Goal: Information Seeking & Learning: Learn about a topic

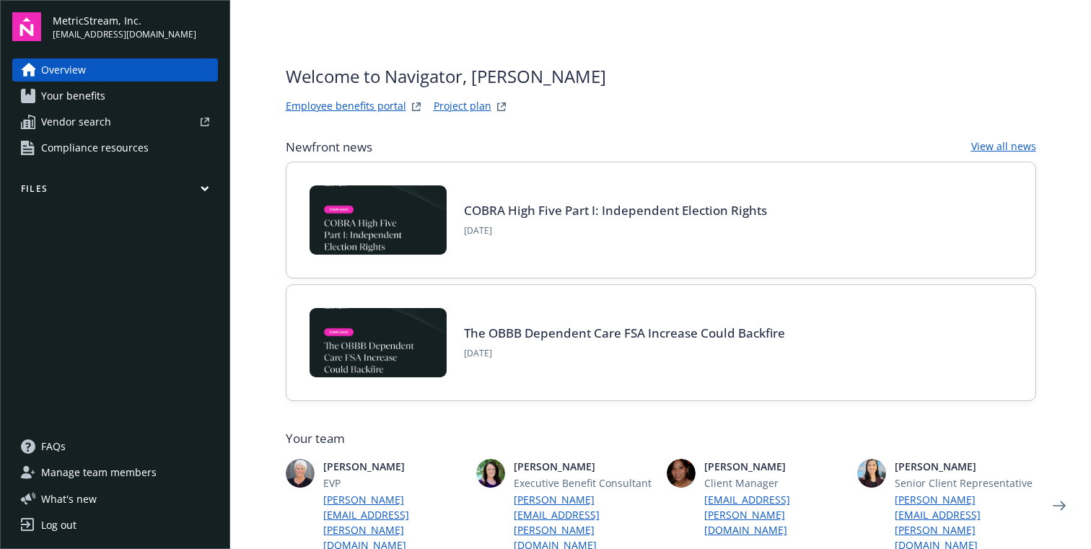
click at [106, 91] on link "Your benefits" at bounding box center [115, 95] width 206 height 23
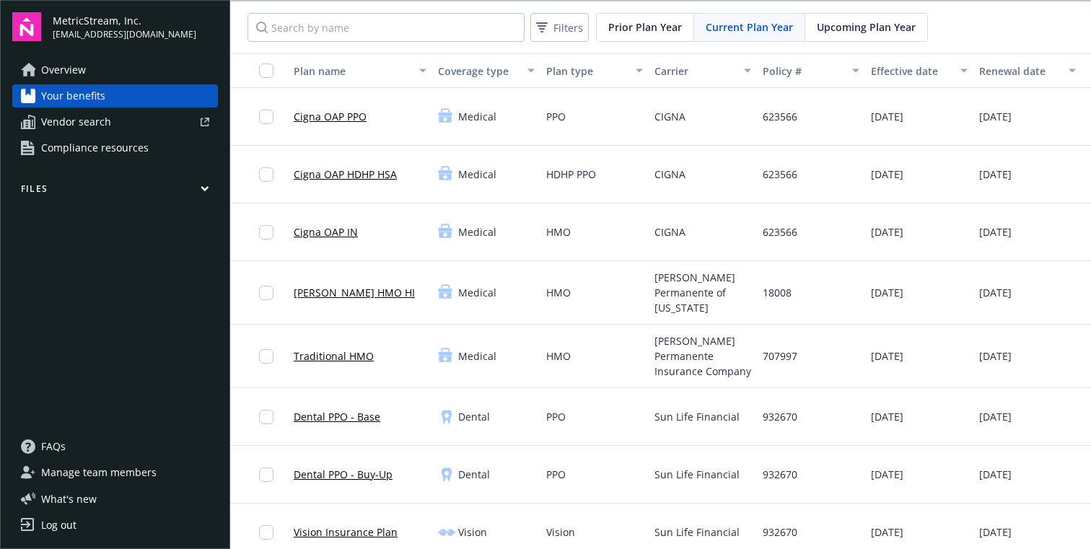
click at [334, 119] on link "Cigna OAP PPO" at bounding box center [330, 116] width 73 height 15
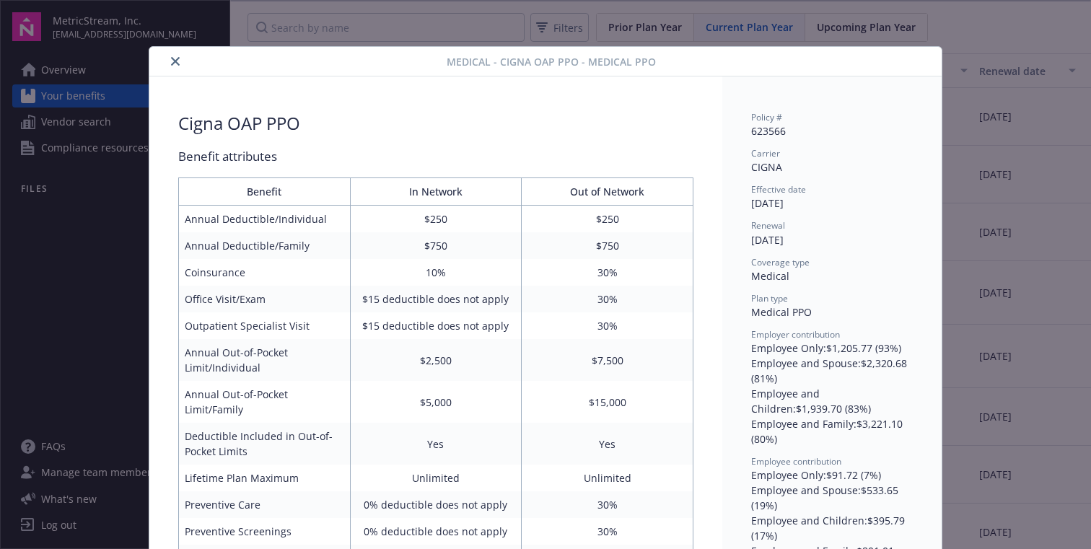
click at [993, 114] on div "Medical - Cigna OAP PPO - Medical PPO Cigna OAP PPO Benefit attributes Benefit …" at bounding box center [545, 274] width 1091 height 549
click at [175, 58] on icon "close" at bounding box center [175, 61] width 9 height 9
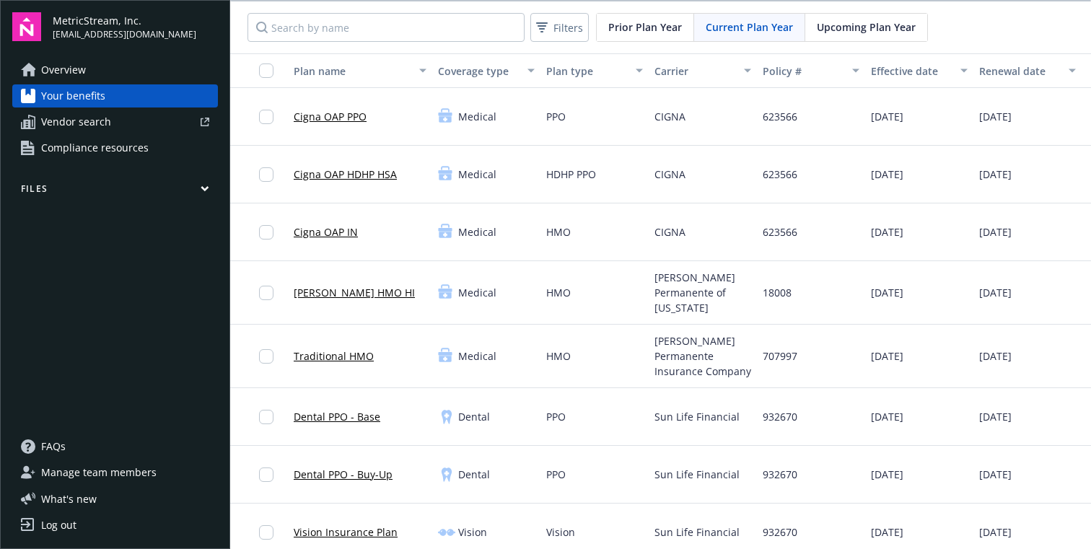
click at [131, 126] on link "Vendor search" at bounding box center [115, 121] width 206 height 23
click at [200, 185] on button "Files" at bounding box center [115, 192] width 206 height 18
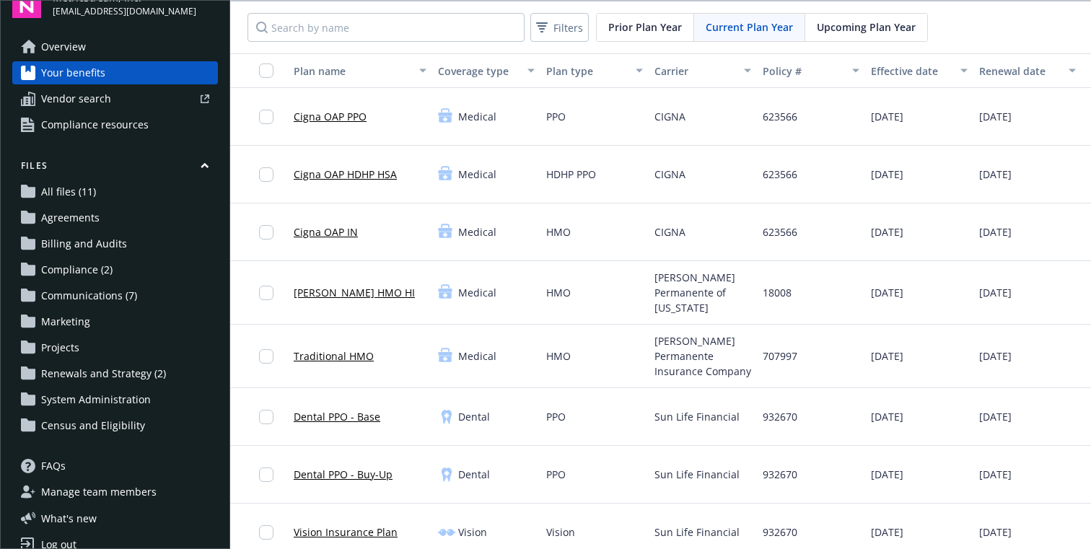
scroll to position [43, 0]
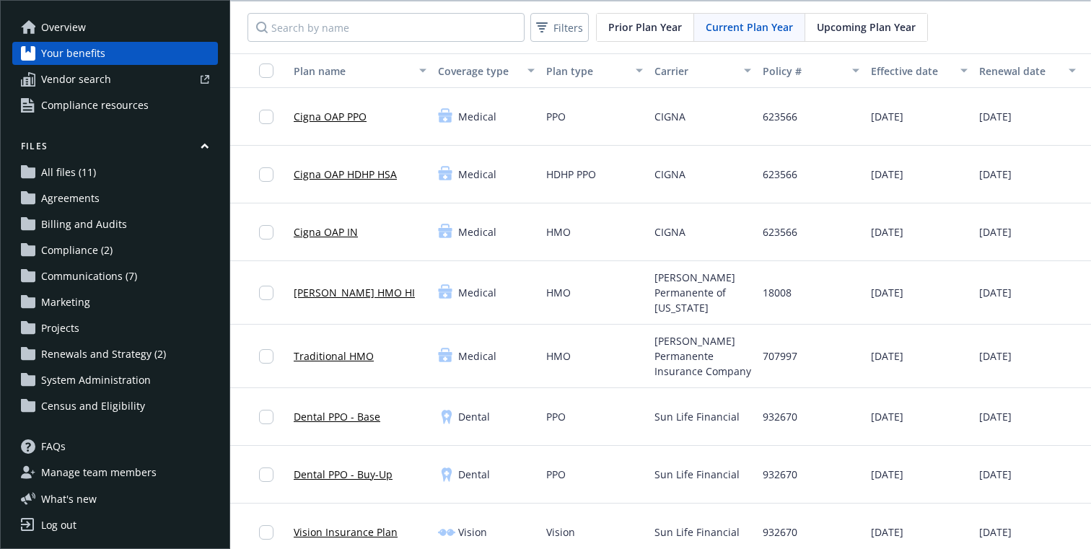
click at [111, 478] on span "Manage team members" at bounding box center [98, 472] width 115 height 23
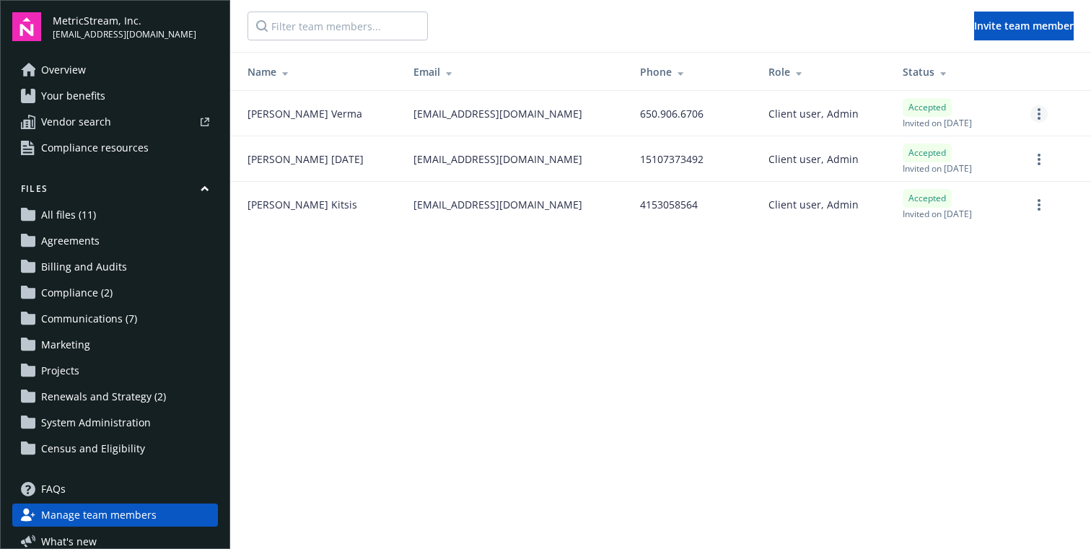
click at [1039, 117] on circle "more" at bounding box center [1038, 118] width 3 height 3
click at [709, 348] on main "Invite team member Name Email Phone Role Status Geetu Verma gverma@metricstream…" at bounding box center [660, 274] width 861 height 549
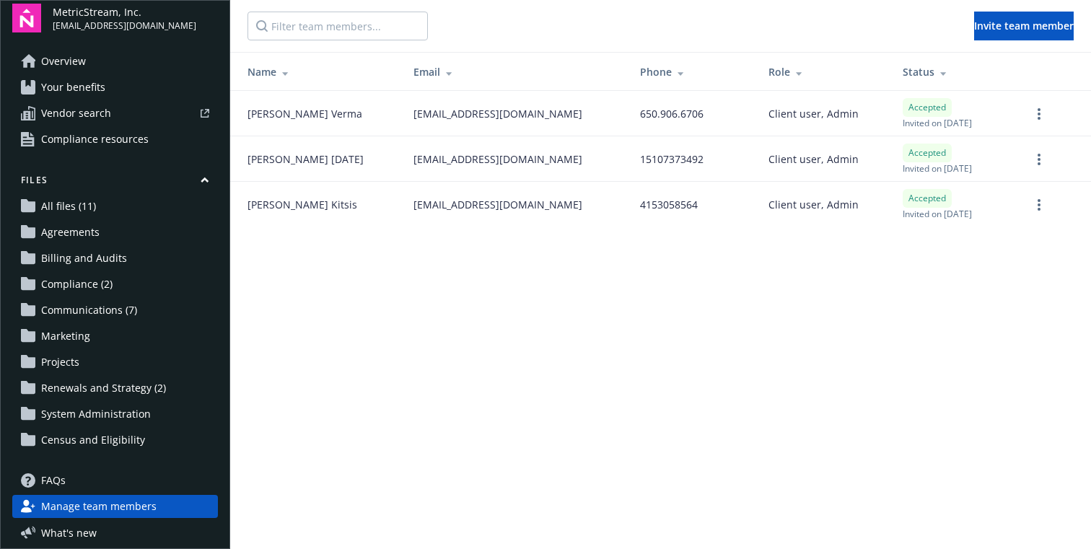
scroll to position [1, 0]
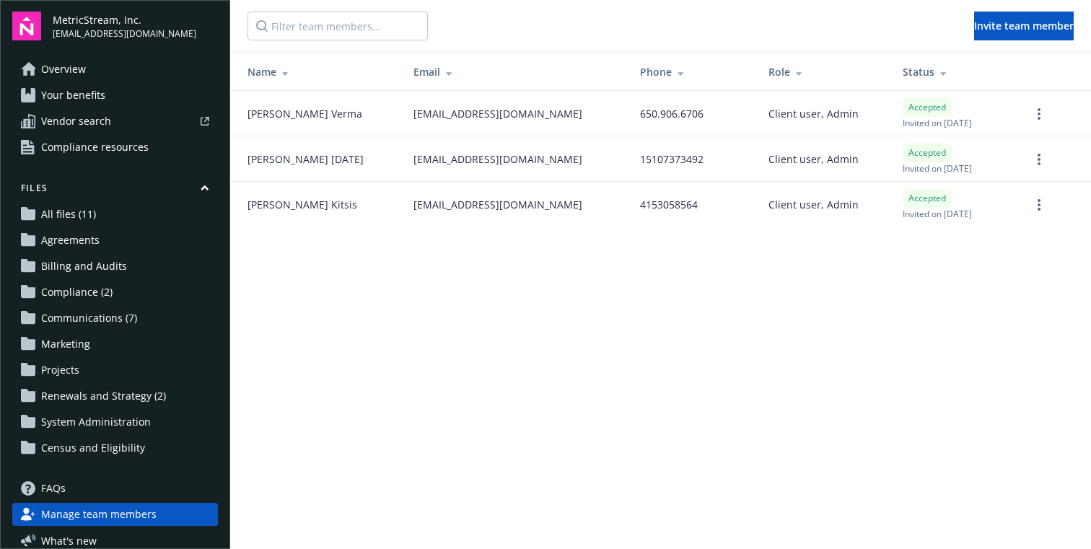
click at [71, 347] on span "Marketing" at bounding box center [65, 344] width 49 height 23
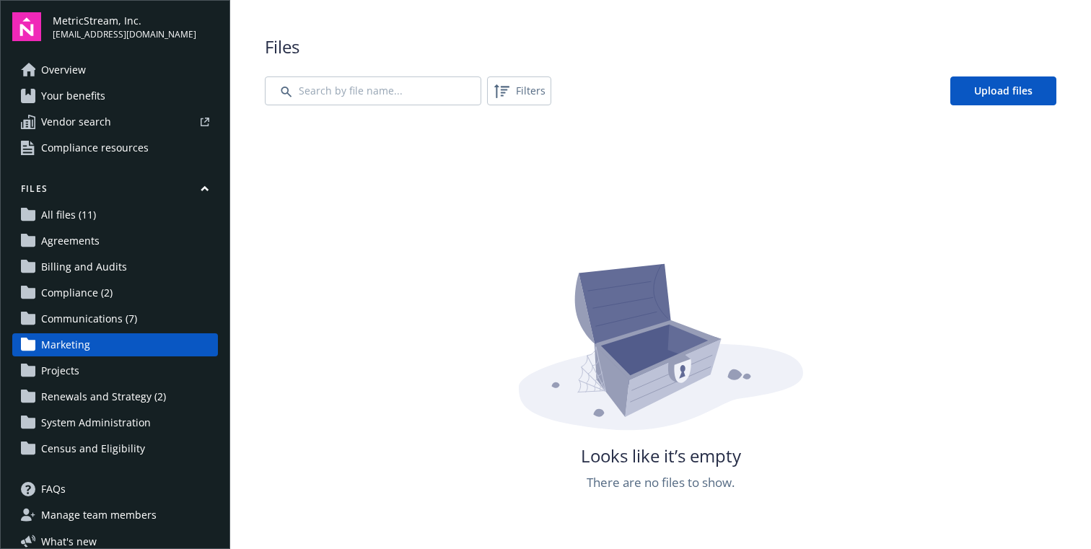
click at [80, 320] on span "Communications (7)" at bounding box center [89, 318] width 96 height 23
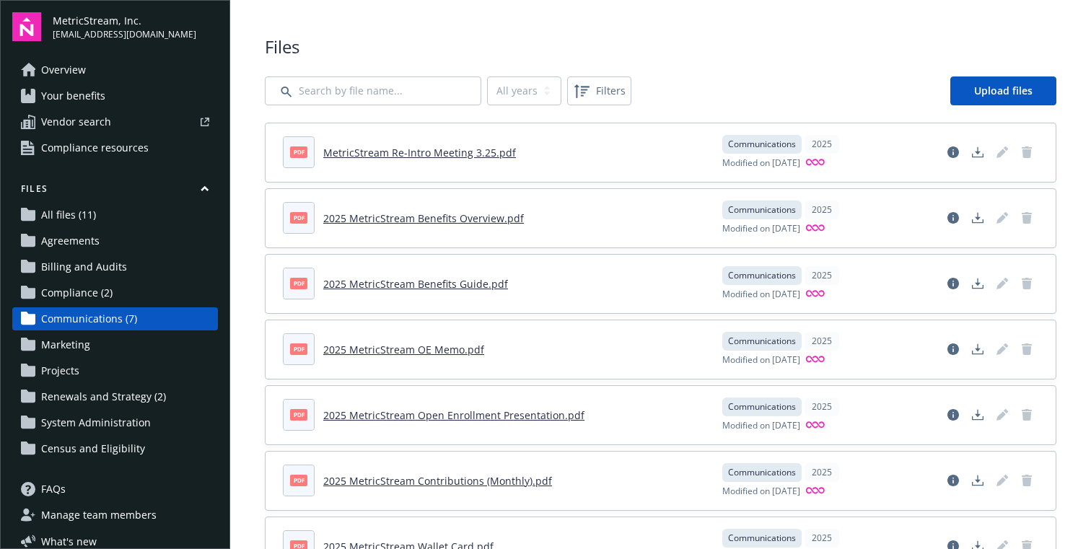
click at [361, 286] on link "2025 MetricStream Benefits Guide.pdf" at bounding box center [415, 284] width 185 height 14
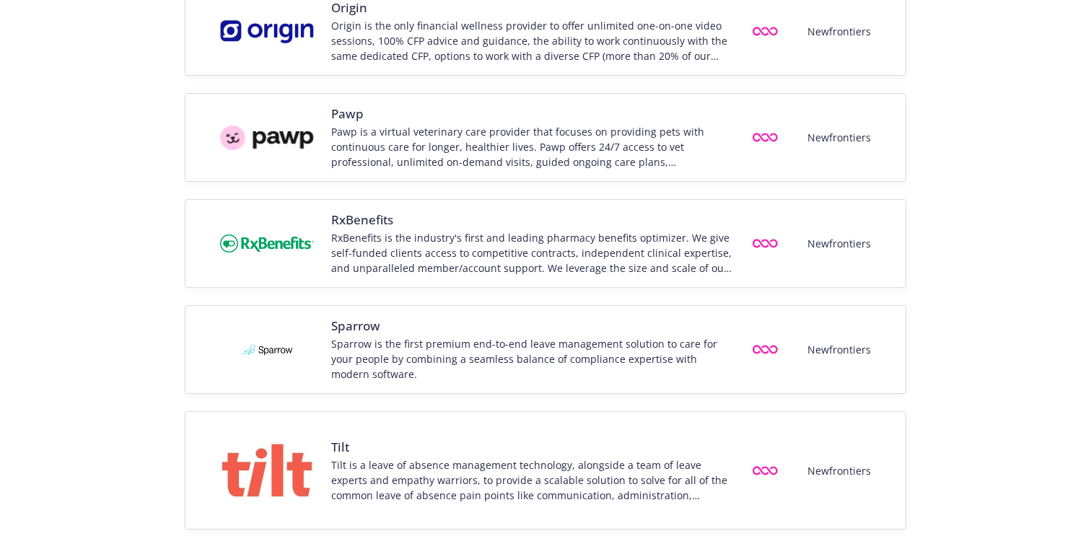
scroll to position [2005, 0]
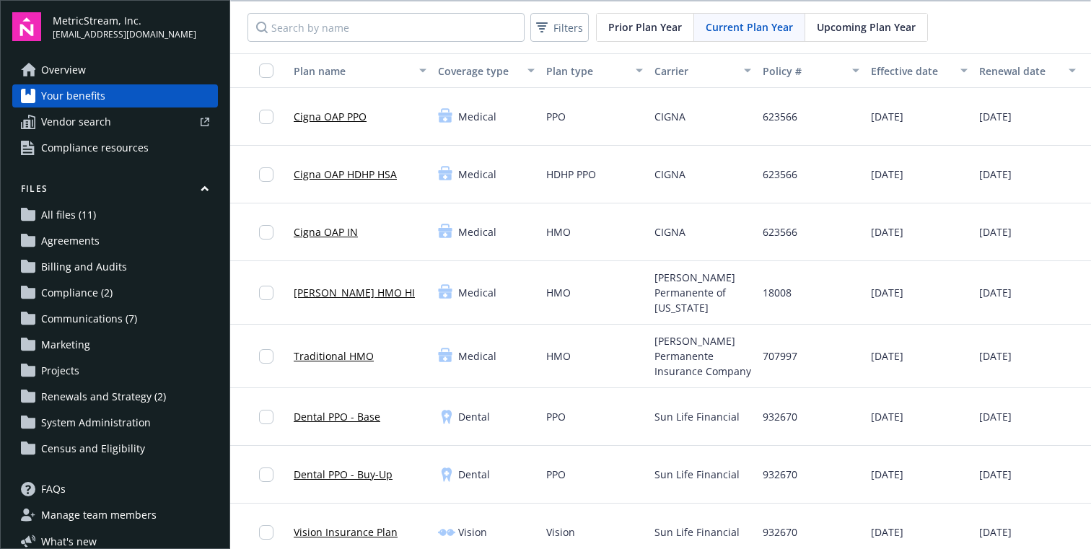
scroll to position [43, 0]
